Goal: Information Seeking & Learning: Find specific fact

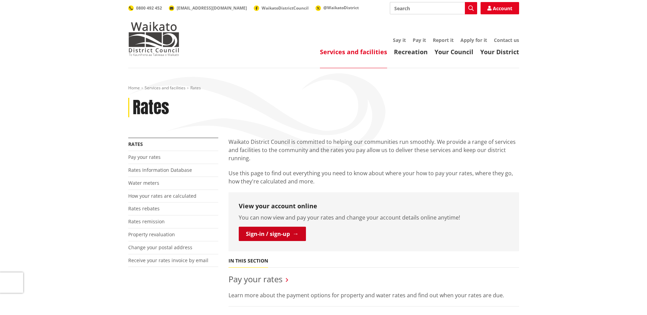
scroll to position [227, 0]
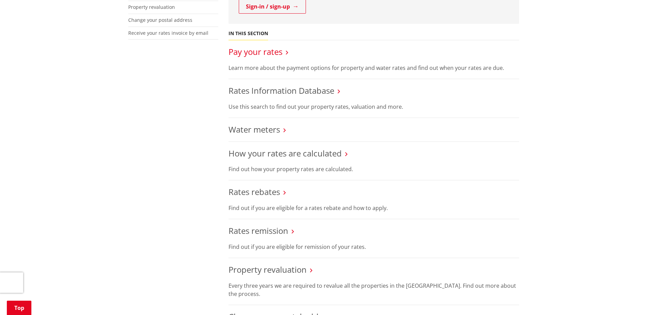
click at [257, 55] on link "Pay your rates" at bounding box center [255, 51] width 54 height 11
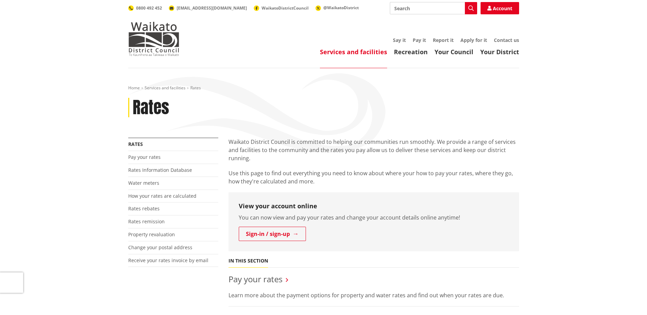
scroll to position [227, 0]
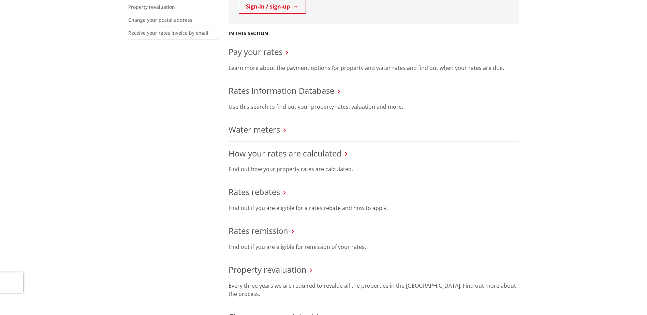
click at [263, 97] on li "Rates Information Database Use this search to find out your property rates, val…" at bounding box center [373, 98] width 291 height 39
click at [264, 95] on link "Rates Information Database" at bounding box center [281, 90] width 106 height 11
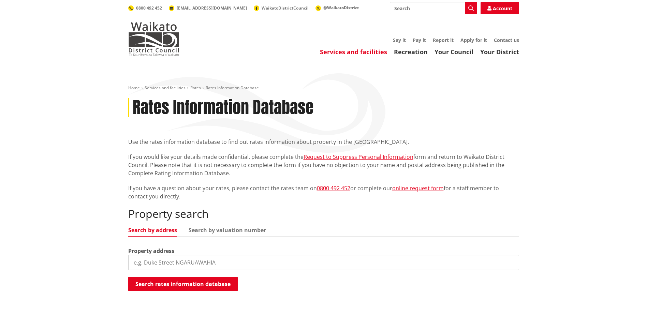
scroll to position [57, 0]
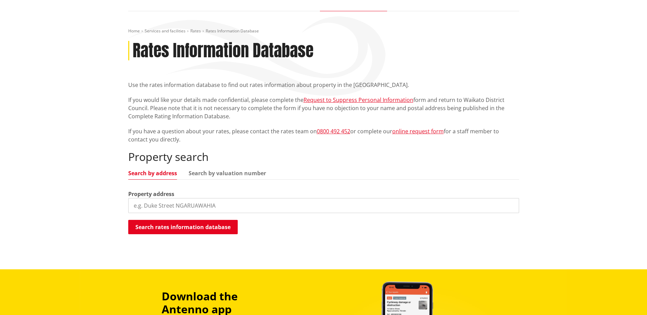
click at [205, 209] on input "search" at bounding box center [323, 205] width 391 height 15
paste input "554 Okete Road, RD1, Raglan 3295"
drag, startPoint x: 180, startPoint y: 209, endPoint x: 176, endPoint y: 208, distance: 3.8
click at [176, 208] on input "554 Okete Road, RD1, Raglan 3295" at bounding box center [323, 205] width 391 height 15
type input "554 Okete Road"
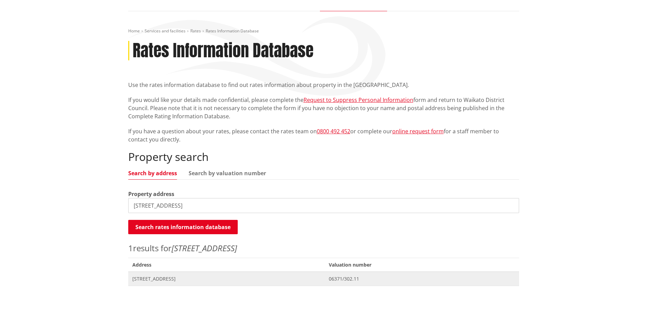
click at [163, 279] on span "554 Okete Road OKETE" at bounding box center [226, 279] width 189 height 7
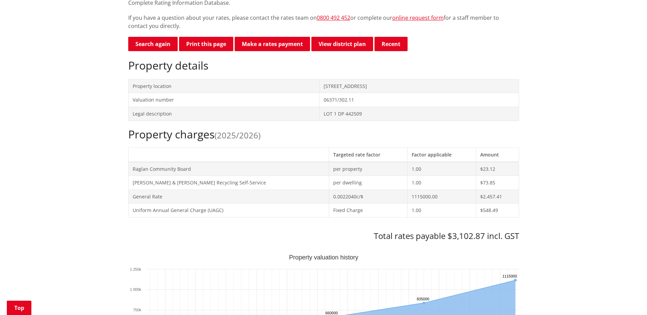
scroll to position [227, 0]
